Goal: Use online tool/utility

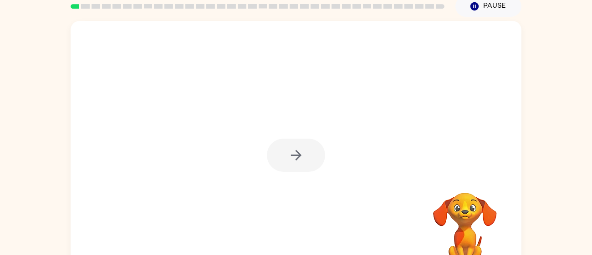
scroll to position [41, 0]
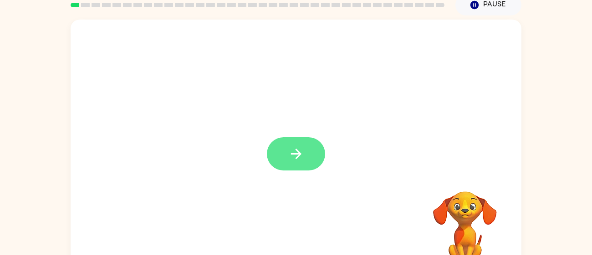
click at [286, 138] on button "button" at bounding box center [296, 154] width 58 height 33
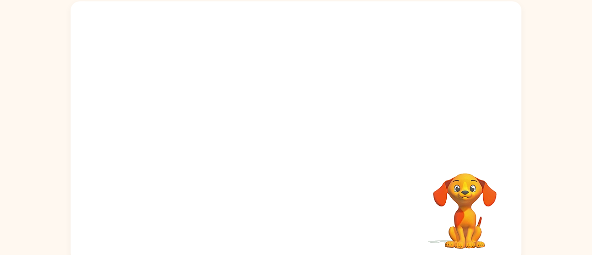
scroll to position [61, 0]
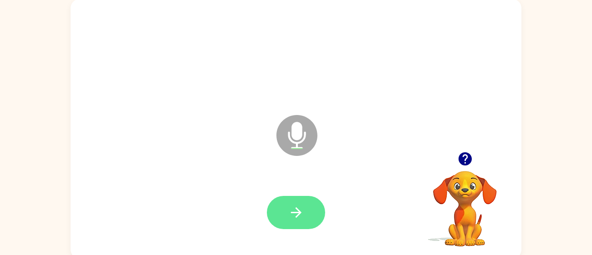
click at [310, 202] on button "button" at bounding box center [296, 212] width 58 height 33
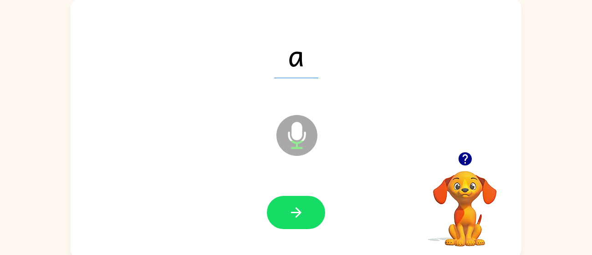
click at [310, 202] on button "button" at bounding box center [296, 212] width 58 height 33
click at [286, 206] on button "button" at bounding box center [296, 212] width 58 height 33
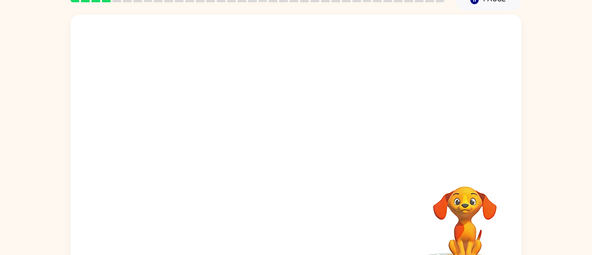
scroll to position [42, 0]
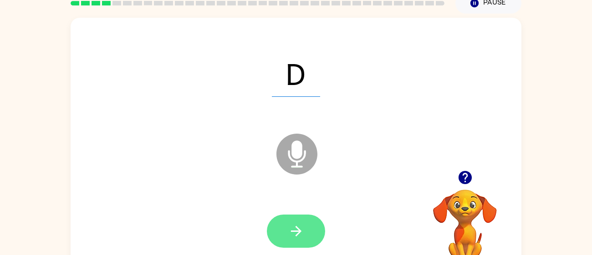
click at [307, 241] on button "button" at bounding box center [296, 231] width 58 height 33
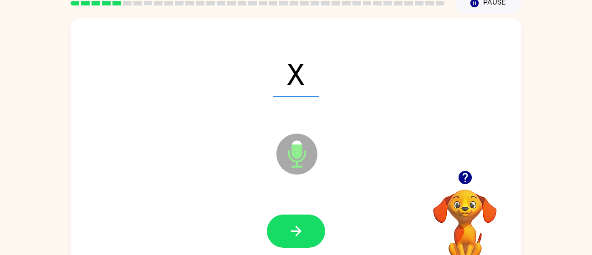
click at [307, 241] on button "button" at bounding box center [296, 231] width 58 height 33
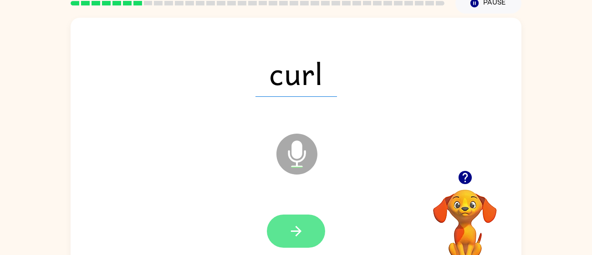
click at [314, 225] on button "button" at bounding box center [296, 231] width 58 height 33
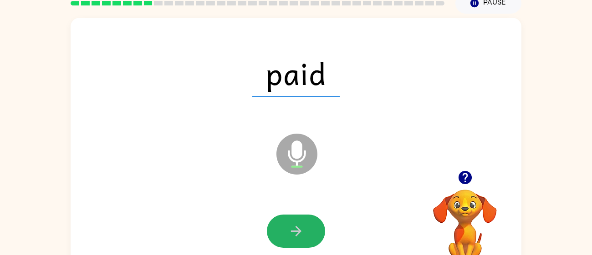
click at [314, 225] on button "button" at bounding box center [296, 231] width 58 height 33
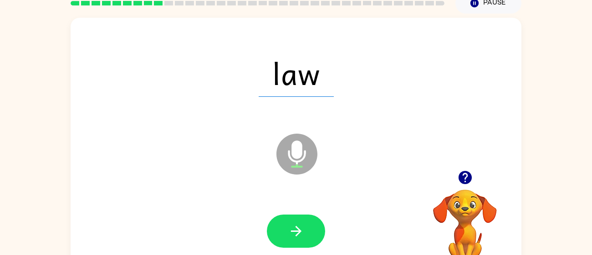
click at [314, 225] on button "button" at bounding box center [296, 231] width 58 height 33
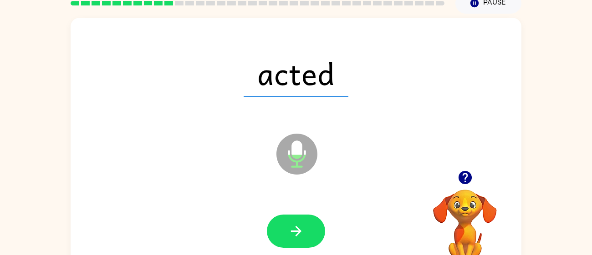
click at [314, 225] on button "button" at bounding box center [296, 231] width 58 height 33
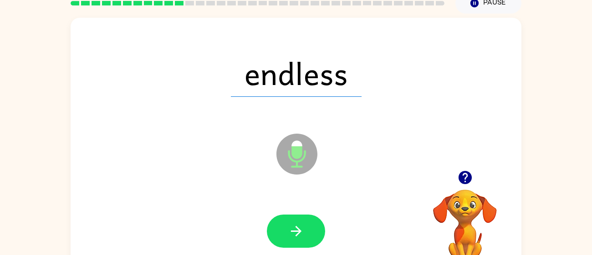
click at [314, 225] on button "button" at bounding box center [296, 231] width 58 height 33
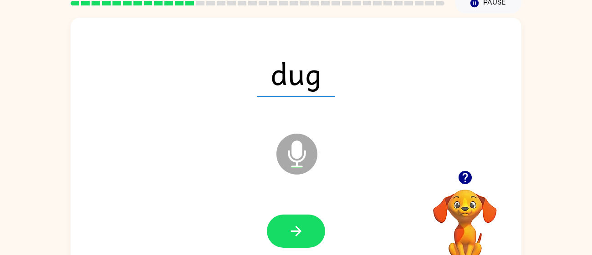
click at [314, 225] on button "button" at bounding box center [296, 231] width 58 height 33
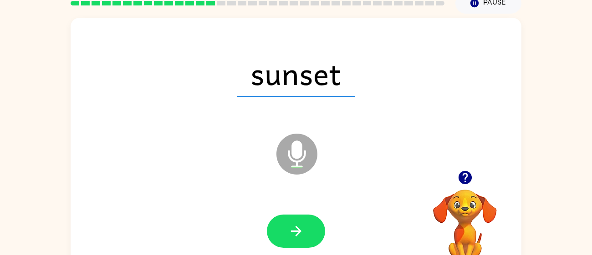
click at [314, 225] on button "button" at bounding box center [296, 231] width 58 height 33
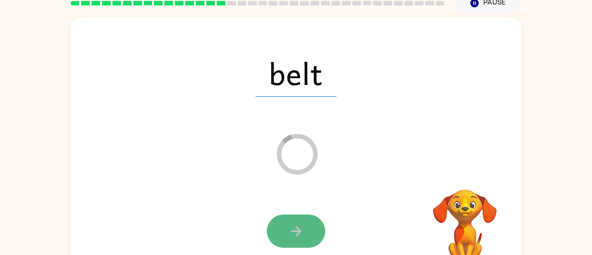
click at [314, 225] on button "button" at bounding box center [296, 231] width 58 height 33
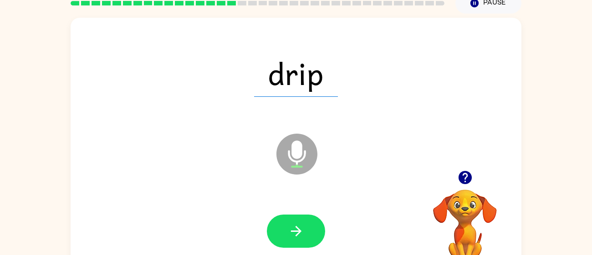
click at [314, 225] on button "button" at bounding box center [296, 231] width 58 height 33
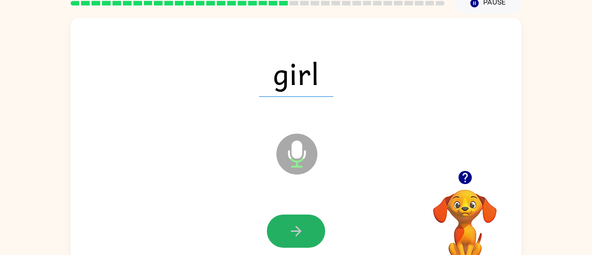
click at [314, 225] on button "button" at bounding box center [296, 231] width 58 height 33
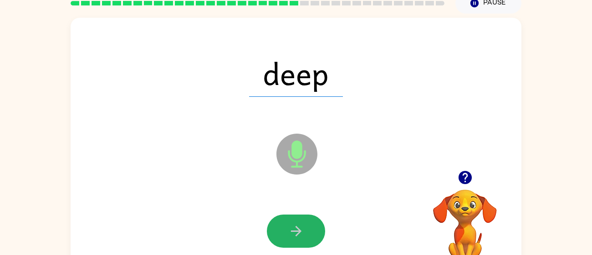
click at [314, 225] on button "button" at bounding box center [296, 231] width 58 height 33
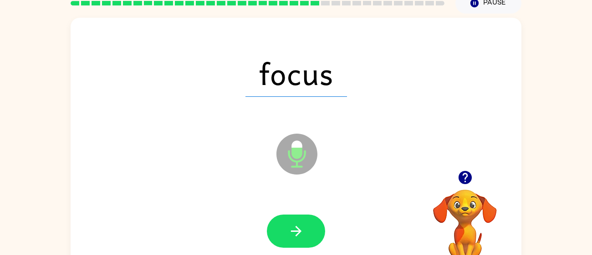
click at [314, 225] on button "button" at bounding box center [296, 231] width 58 height 33
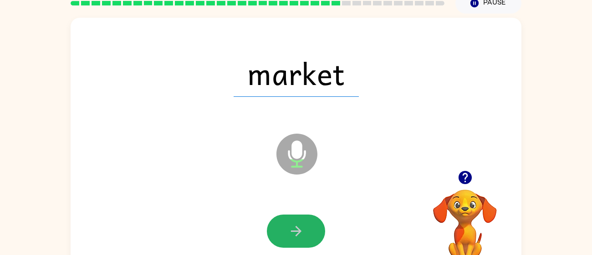
click at [314, 225] on button "button" at bounding box center [296, 231] width 58 height 33
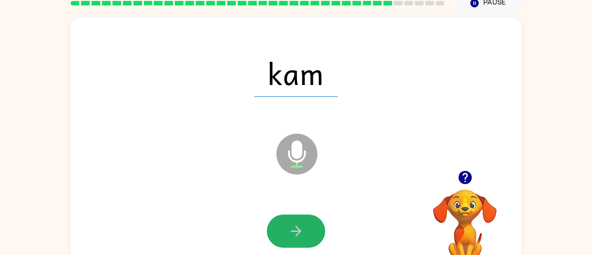
click at [314, 225] on button "button" at bounding box center [296, 231] width 58 height 33
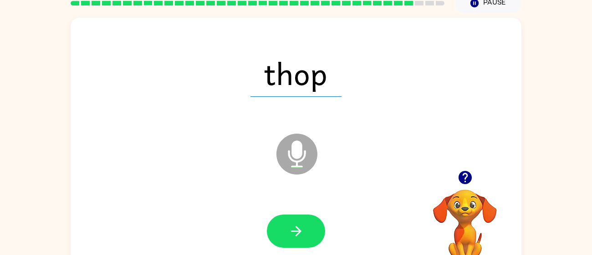
click at [314, 225] on button "button" at bounding box center [296, 231] width 58 height 33
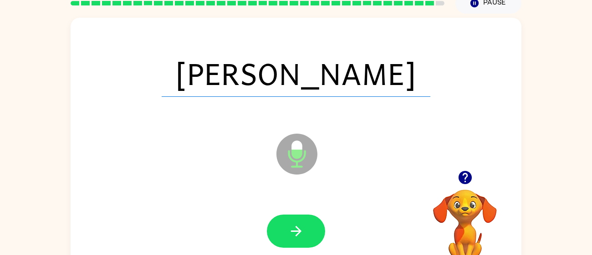
click at [314, 225] on button "button" at bounding box center [296, 231] width 58 height 33
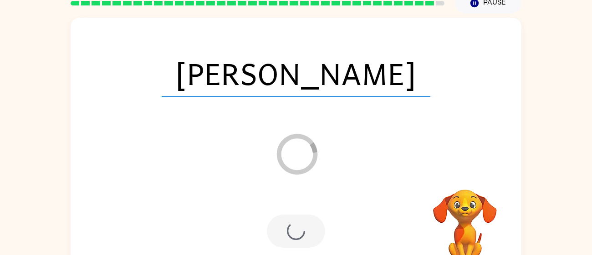
scroll to position [34, 0]
